Goal: Find specific page/section: Find specific page/section

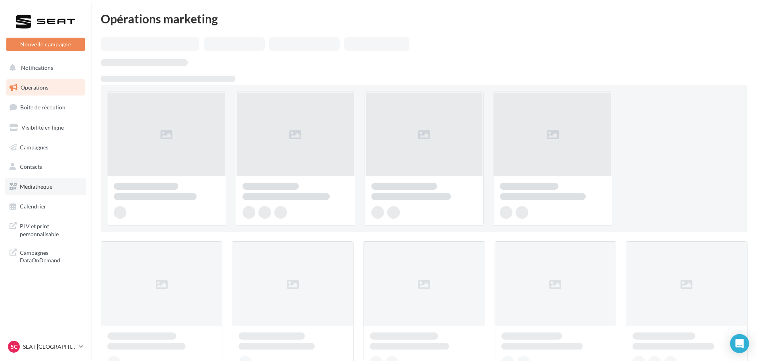
click at [69, 192] on link "Médiathèque" at bounding box center [46, 186] width 82 height 17
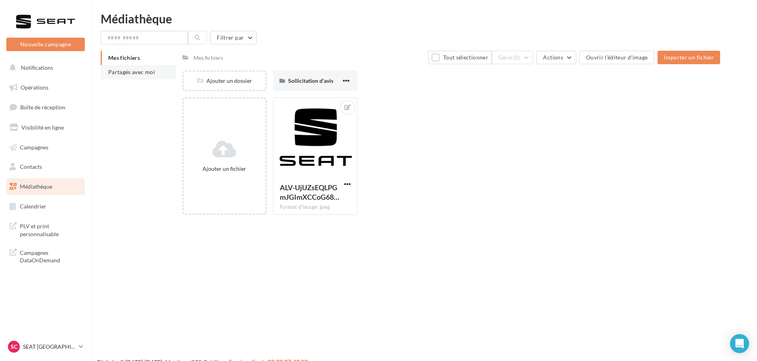
click at [128, 74] on span "Partagés avec moi" at bounding box center [131, 72] width 47 height 7
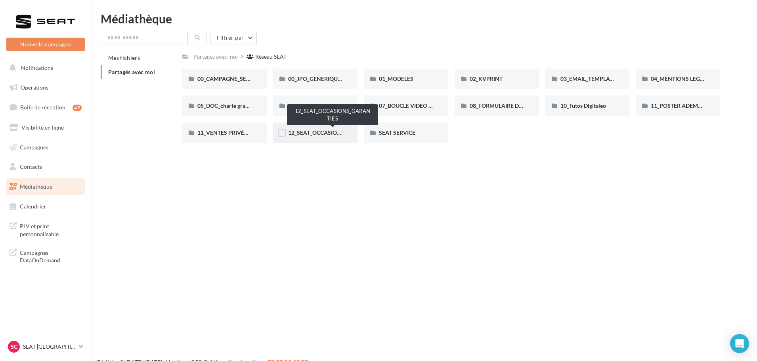
click at [331, 133] on span "12_SEAT_OCCASIONS_GARANTIES" at bounding box center [333, 132] width 90 height 7
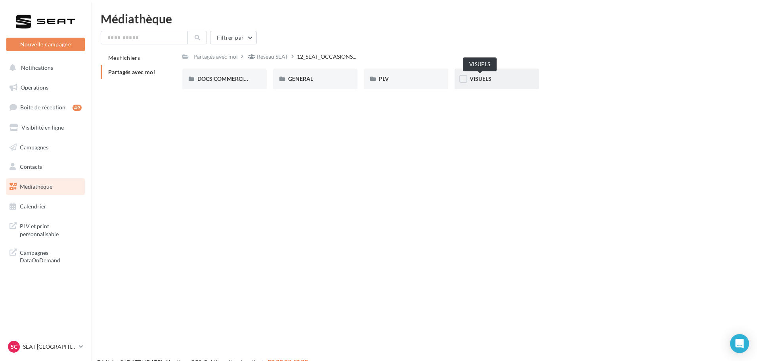
click at [471, 77] on span "VISUELS" at bounding box center [481, 78] width 22 height 7
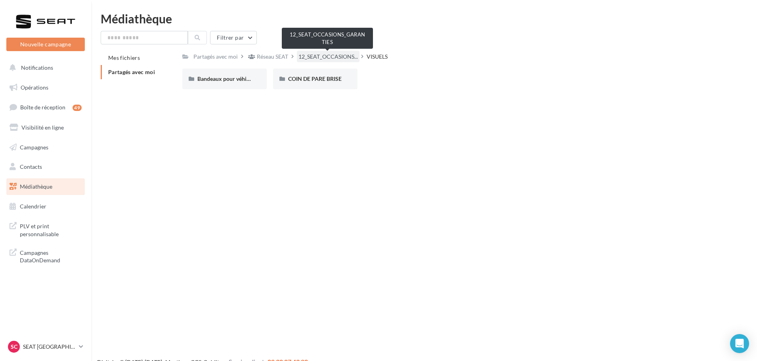
click at [355, 55] on span "12_SEAT_OCCASIONS..." at bounding box center [328, 57] width 59 height 8
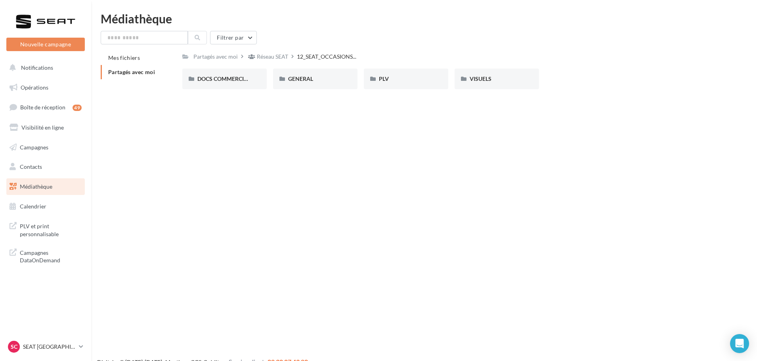
click at [401, 65] on div "Partagés avec moi Réseau SEAT 12_SEAT_OCCASIONS... Rs Partagé par Réseau SEAT D…" at bounding box center [451, 73] width 538 height 45
click at [402, 79] on div "PLV" at bounding box center [406, 79] width 54 height 8
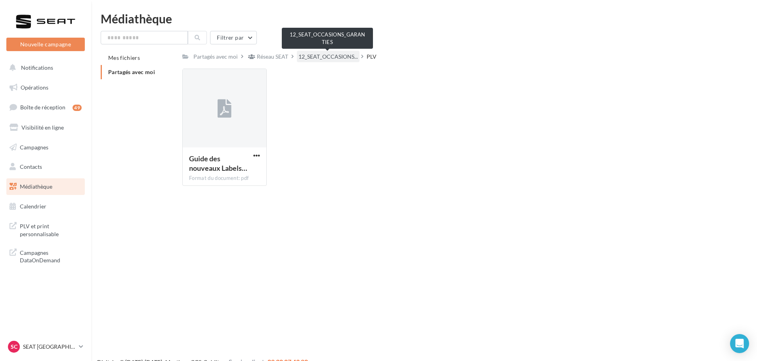
click at [333, 56] on span "12_SEAT_OCCASIONS..." at bounding box center [328, 57] width 59 height 8
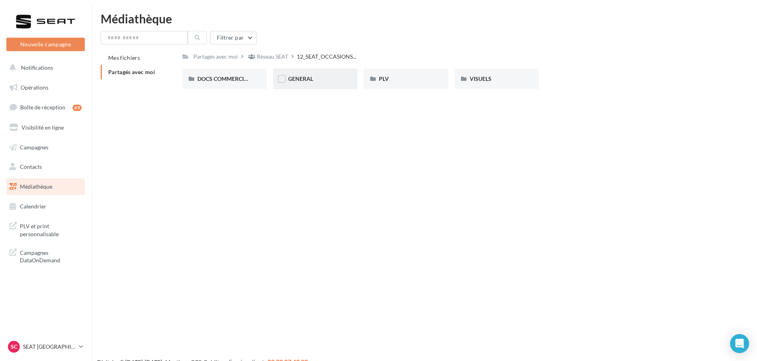
click at [300, 75] on div "GENERAL" at bounding box center [315, 79] width 54 height 8
click at [317, 50] on div "Filtrer par Mes fichiers Partagés avec moi Partagés avec moi Réseau SEAT 12_SEA…" at bounding box center [424, 63] width 647 height 65
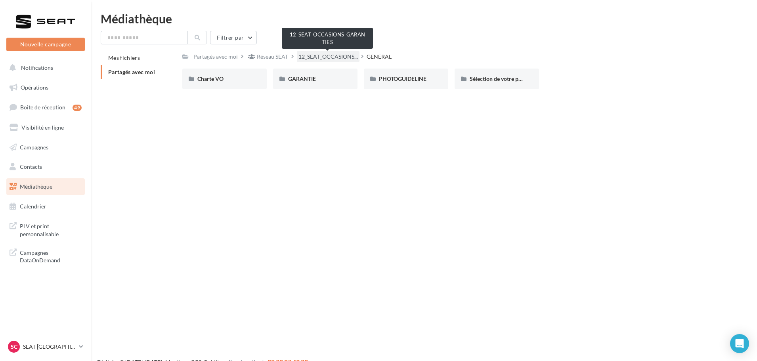
click at [316, 54] on span "12_SEAT_OCCASIONS..." at bounding box center [328, 57] width 59 height 8
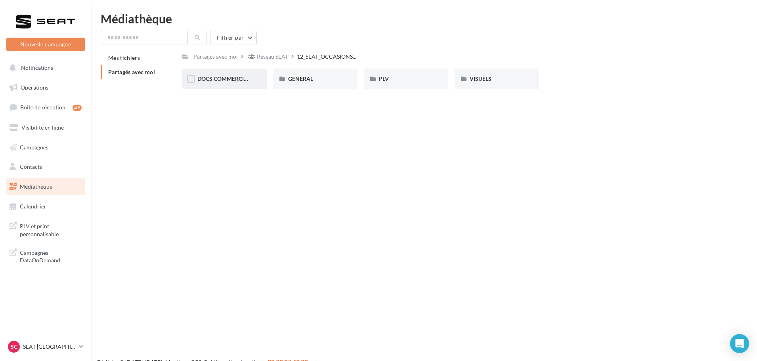
click at [235, 84] on div "DOCS COMMERCIAUX" at bounding box center [224, 79] width 84 height 21
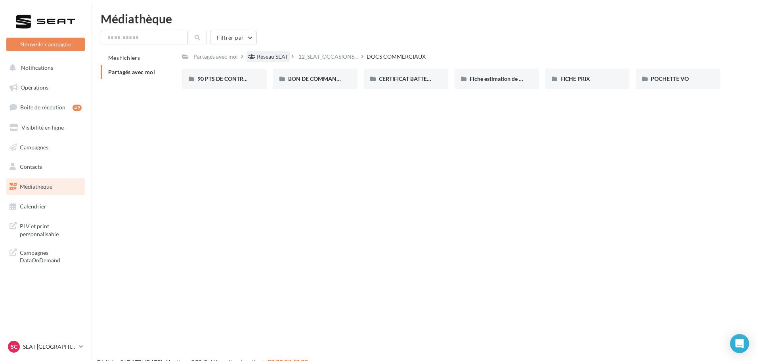
click at [255, 60] on div "Réseau SEAT" at bounding box center [268, 56] width 43 height 11
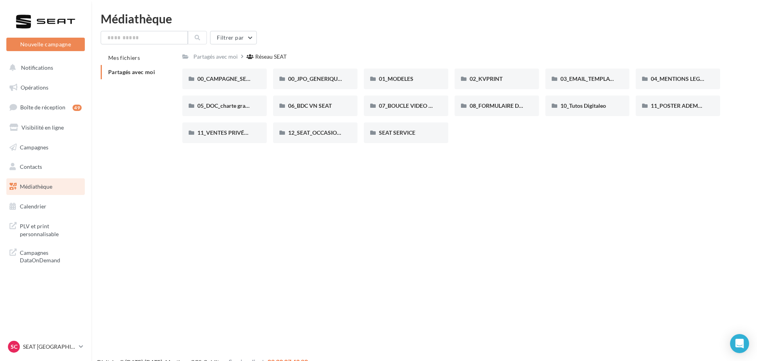
click at [390, 63] on div "Partagés avec moi Réseau SEAT Rs Partagé par Réseau SEAT 00_CAMPAGNE_SEPTEMBRE …" at bounding box center [451, 100] width 538 height 99
click at [406, 79] on span "01_MODELES" at bounding box center [396, 78] width 34 height 7
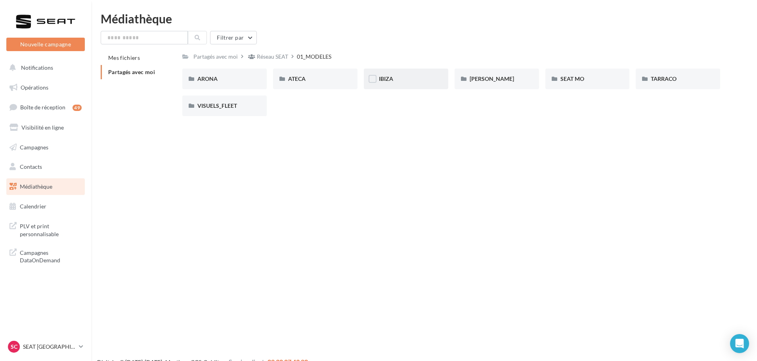
click at [436, 73] on div "IBIZA" at bounding box center [406, 79] width 84 height 21
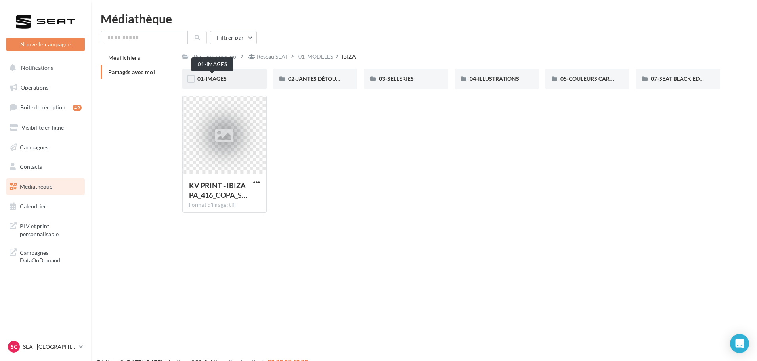
click at [208, 82] on span "01-IMAGES" at bounding box center [211, 78] width 29 height 7
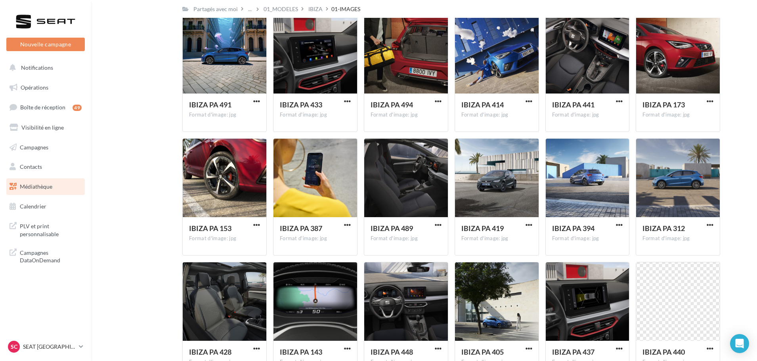
scroll to position [2462, 0]
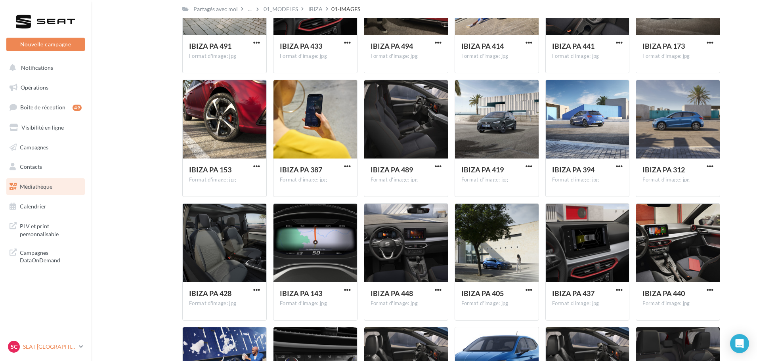
click at [39, 352] on div "SC SEAT CAEN SEAT-IFS" at bounding box center [42, 347] width 68 height 12
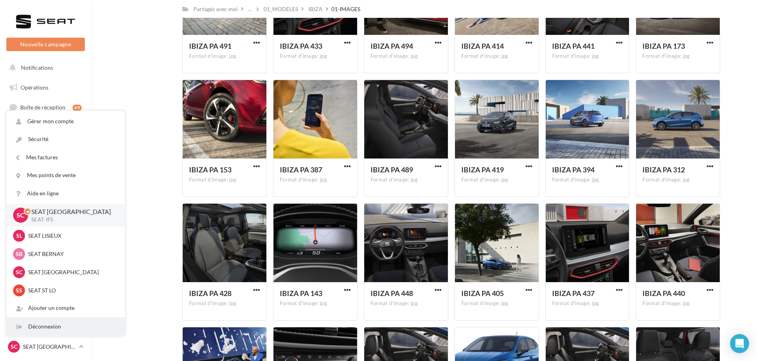
click at [39, 325] on div "Déconnexion" at bounding box center [66, 327] width 118 height 18
